Goal: Transaction & Acquisition: Subscribe to service/newsletter

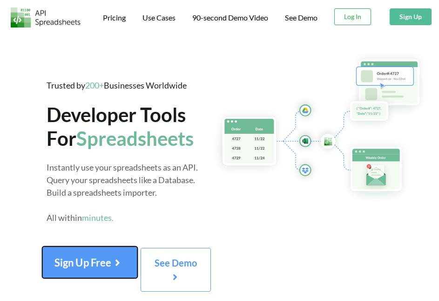
click at [83, 260] on span "Sign Up Free" at bounding box center [90, 262] width 71 height 12
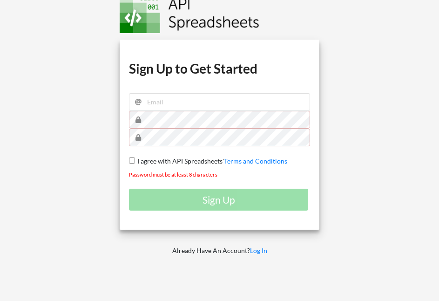
scroll to position [93, 0]
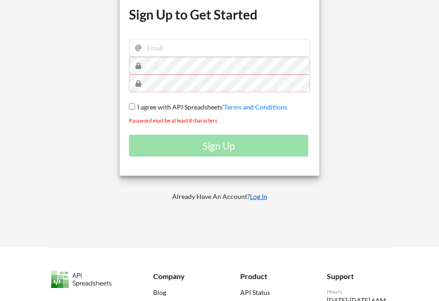
click at [259, 195] on link "Log In" at bounding box center [258, 196] width 17 height 8
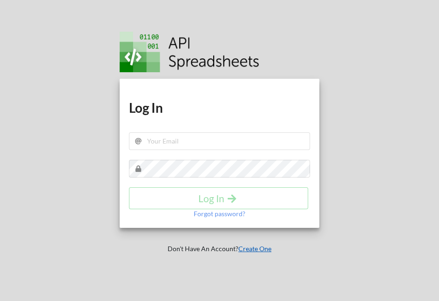
click at [249, 247] on link "Create One" at bounding box center [255, 249] width 33 height 8
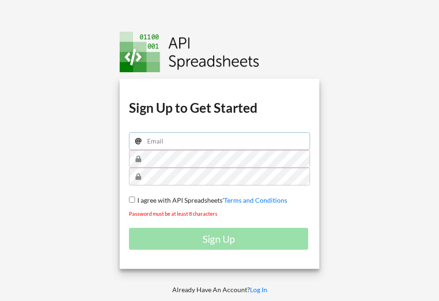
click at [204, 148] on input "email" at bounding box center [219, 141] width 181 height 18
type input "higor442@gmail.com"
click at [129, 201] on div "Download hidden Download hidden Download hidden Download hidden Sign Up to Get …" at bounding box center [220, 174] width 200 height 190
click at [132, 198] on input "I agree with API Spreadsheets' Terms and Conditions" at bounding box center [132, 200] width 6 height 6
checkbox input "true"
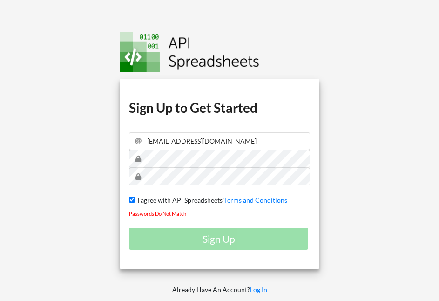
click at [212, 244] on div "Sign Up" at bounding box center [219, 239] width 181 height 22
click at [219, 234] on div "Sign Up" at bounding box center [219, 239] width 181 height 22
click at [219, 239] on div "Sign Up" at bounding box center [219, 239] width 181 height 22
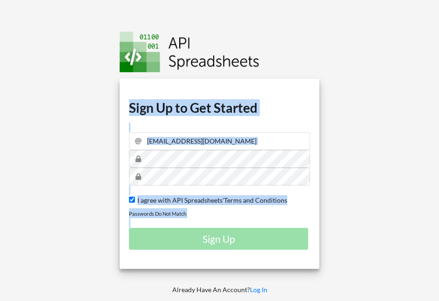
click at [219, 239] on div "Sign Up" at bounding box center [219, 239] width 181 height 22
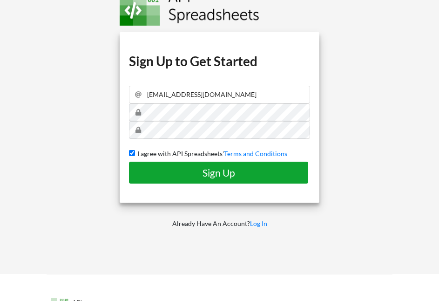
click at [185, 176] on h4 "Sign Up" at bounding box center [219, 173] width 160 height 12
checkbox input "false"
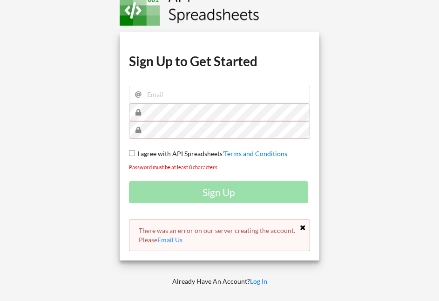
click at [303, 229] on icon at bounding box center [303, 228] width 8 height 7
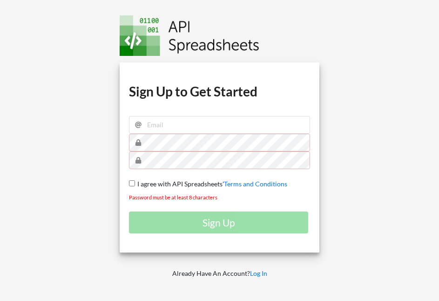
scroll to position [0, 0]
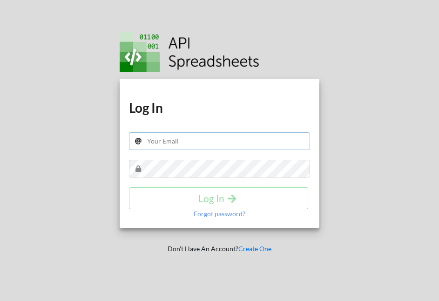
click at [214, 141] on input "text" at bounding box center [219, 141] width 181 height 18
type input "higor442@gmail.com"
click at [221, 215] on p "Forgot password?" at bounding box center [220, 213] width 52 height 9
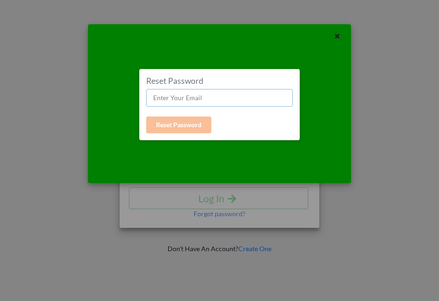
click at [205, 95] on input "text" at bounding box center [219, 98] width 147 height 18
type input "higor442@gmail.com"
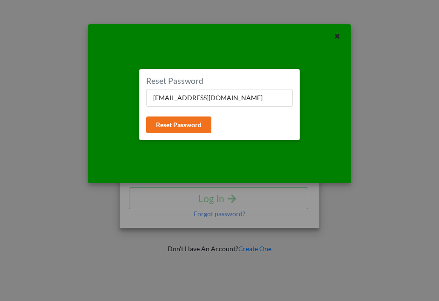
click at [214, 126] on div "Reset Password higor442@gmail.com Reset Password" at bounding box center [219, 104] width 147 height 57
click at [195, 124] on button "Reset Password" at bounding box center [178, 124] width 65 height 17
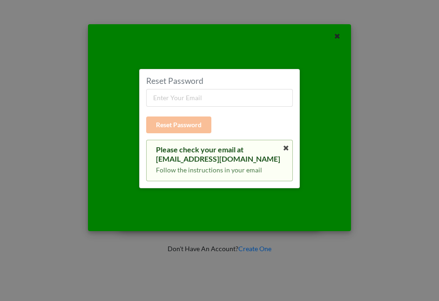
click at [329, 41] on div at bounding box center [340, 37] width 22 height 12
click at [336, 37] on icon at bounding box center [338, 35] width 8 height 7
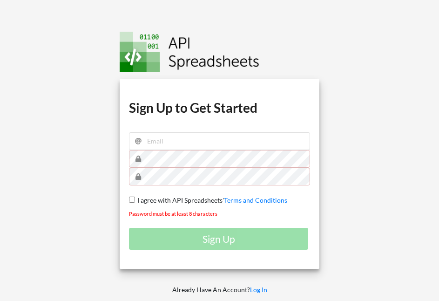
scroll to position [93, 0]
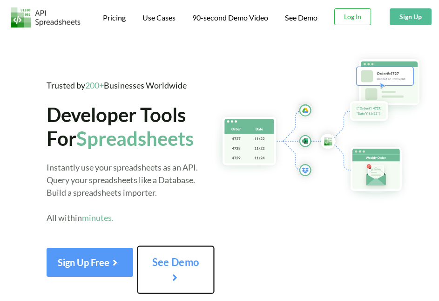
click at [171, 271] on icon at bounding box center [175, 275] width 12 height 10
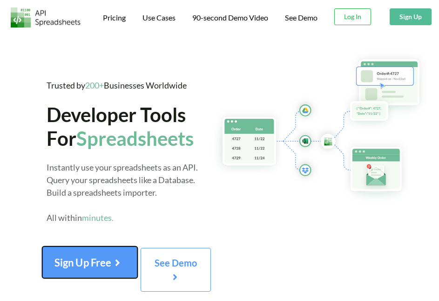
click at [77, 265] on span "Sign Up Free" at bounding box center [90, 262] width 71 height 12
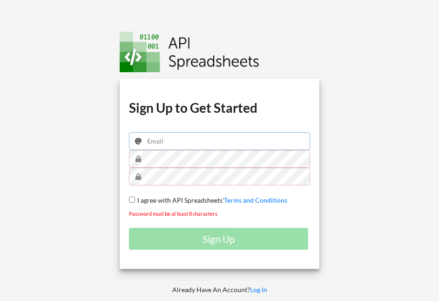
click at [171, 147] on input "email" at bounding box center [219, 141] width 181 height 18
drag, startPoint x: 213, startPoint y: 143, endPoint x: 146, endPoint y: 143, distance: 67.1
click at [146, 143] on input "[EMAIL_ADDRESS][DOMAIN_NAME]" at bounding box center [219, 141] width 181 height 18
drag, startPoint x: 184, startPoint y: 126, endPoint x: 127, endPoint y: 135, distance: 57.5
click at [127, 135] on div "Download hidden Download hidden Download hidden Download hidden Sign Up to Get …" at bounding box center [220, 174] width 200 height 190
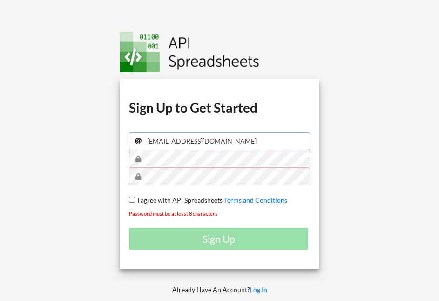
type input "[EMAIL_ADDRESS][DOMAIN_NAME]"
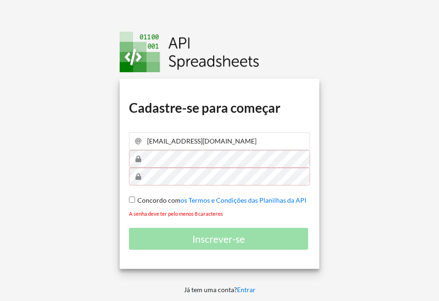
click at [131, 200] on input "Concordo com os Termos e Condições das Planilhas da API" at bounding box center [132, 200] width 6 height 6
checkbox input "true"
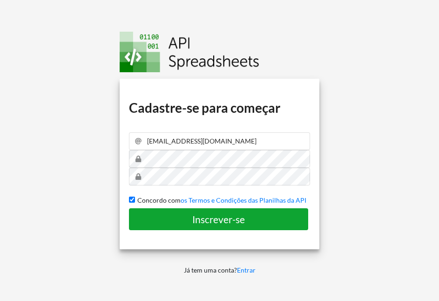
click at [206, 219] on font "Inscrever-se" at bounding box center [218, 219] width 53 height 12
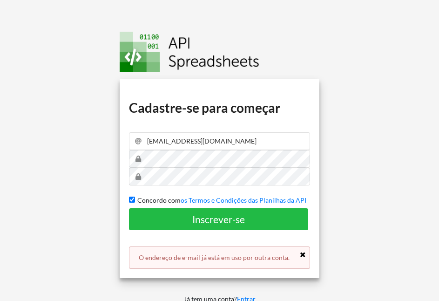
click at [304, 256] on icon at bounding box center [303, 255] width 8 height 7
